Goal: Task Accomplishment & Management: Manage account settings

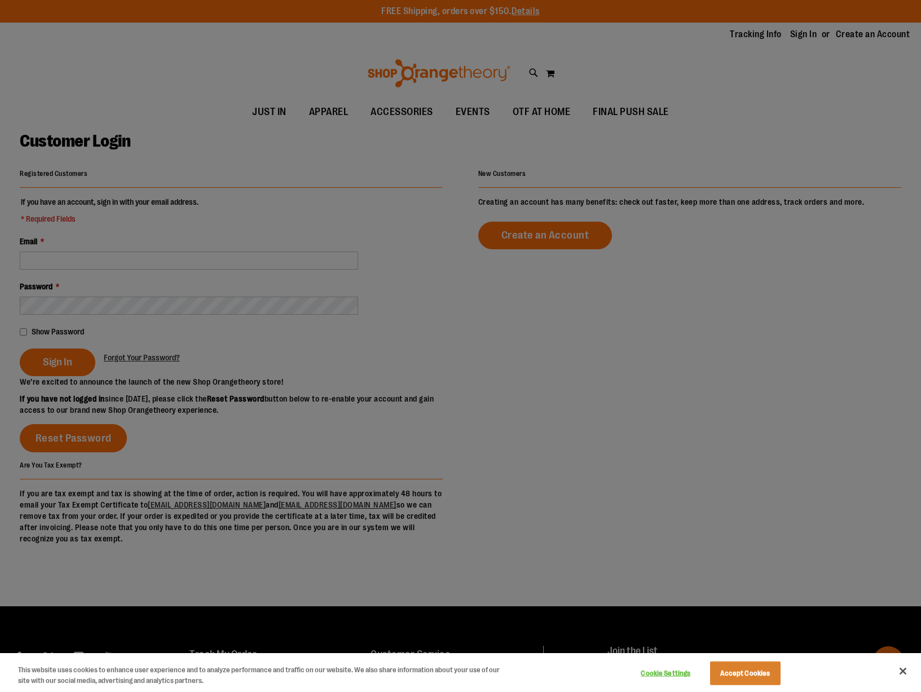
click at [343, 342] on div at bounding box center [460, 346] width 921 height 692
click at [187, 262] on div at bounding box center [460, 346] width 921 height 692
click at [189, 264] on div at bounding box center [460, 346] width 921 height 692
click at [744, 676] on button "Accept Cookies" at bounding box center [745, 673] width 70 height 24
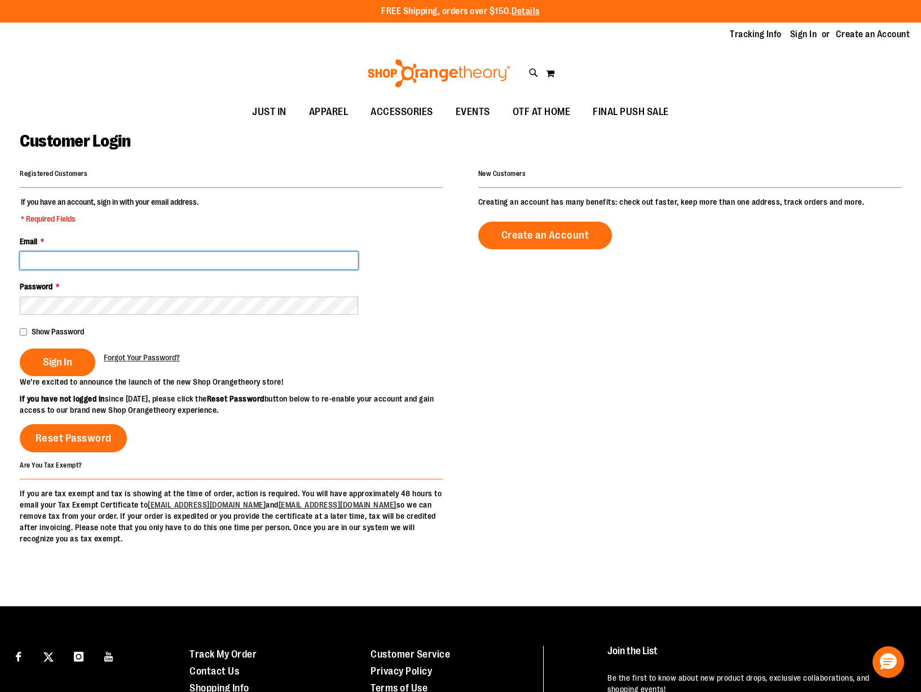
click at [162, 262] on input "Email *" at bounding box center [189, 261] width 338 height 18
type input "**********"
click at [32, 331] on span "Show Password" at bounding box center [58, 331] width 52 height 9
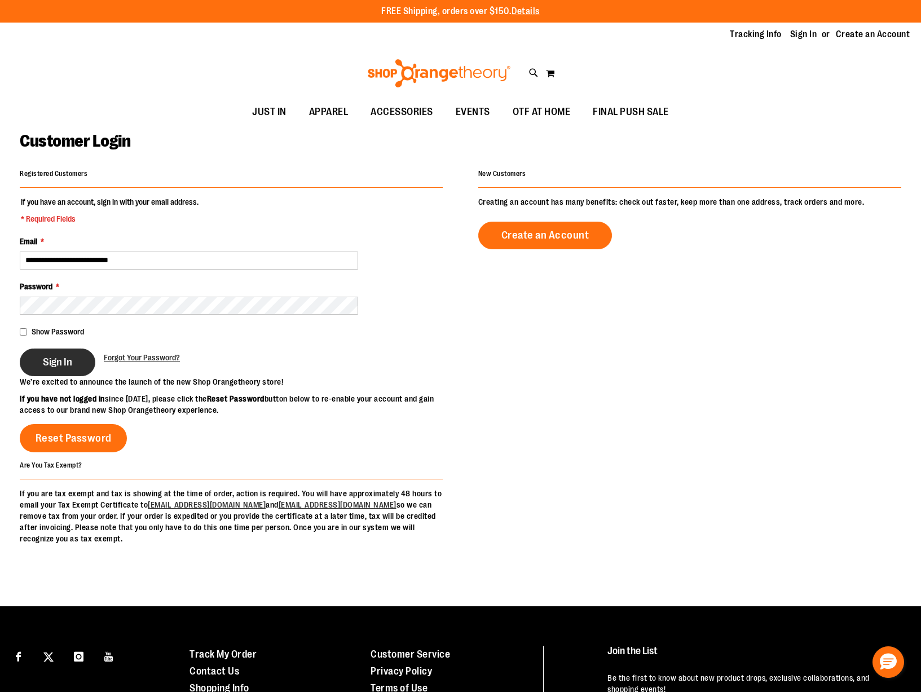
click at [52, 365] on span "Sign In" at bounding box center [57, 362] width 29 height 12
